Goal: Find contact information: Find contact information

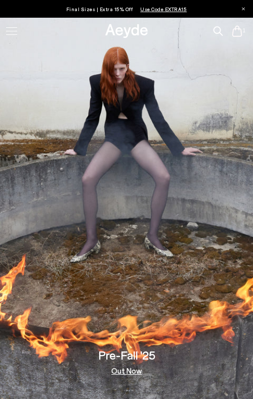
click at [14, 31] on div at bounding box center [11, 31] width 11 height 1
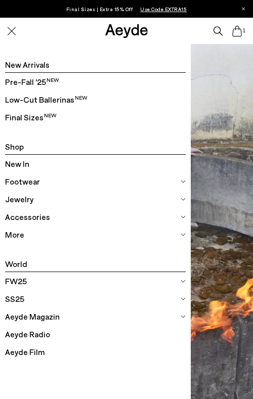
click at [215, 121] on div at bounding box center [126, 199] width 253 height 399
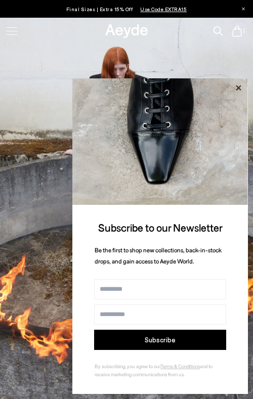
click at [238, 88] on icon at bounding box center [238, 87] width 5 height 5
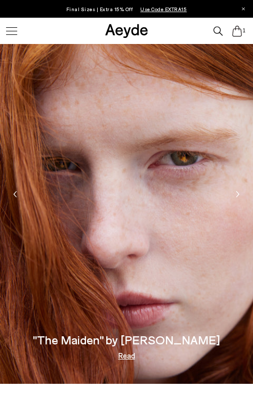
scroll to position [2398, 0]
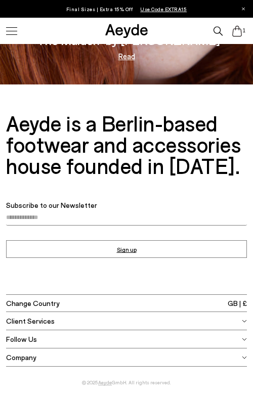
click at [246, 323] on img at bounding box center [244, 321] width 5 height 5
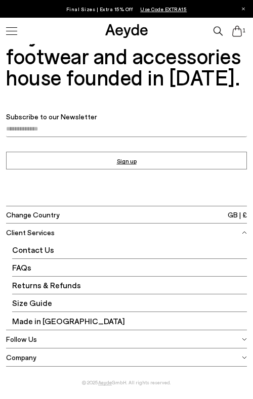
scroll to position [2486, 0]
click at [32, 251] on span "Contact Us" at bounding box center [129, 249] width 235 height 17
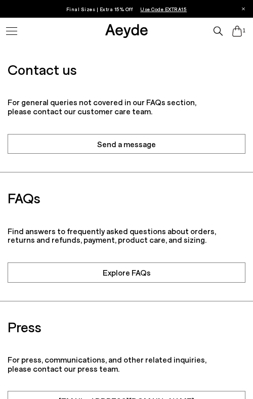
click at [111, 135] on link "Send a message" at bounding box center [126, 144] width 237 height 20
